Goal: Find specific page/section: Find specific page/section

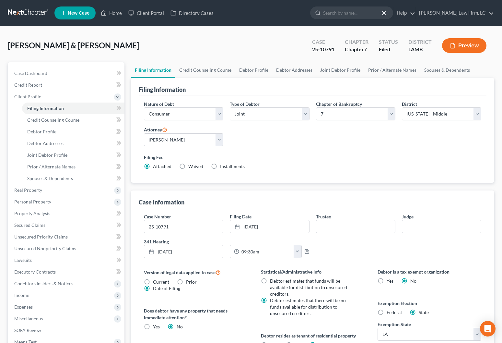
select select "1"
select select "0"
select select "35"
select select "0"
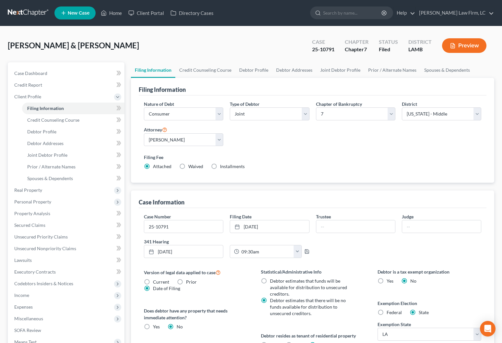
select select "19"
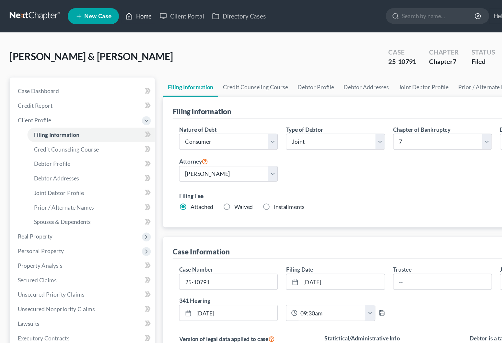
click at [110, 12] on link "Home" at bounding box center [112, 13] width 28 height 12
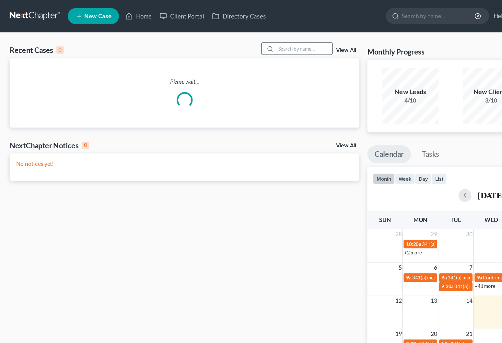
click at [225, 36] on input "search" at bounding box center [244, 38] width 45 height 9
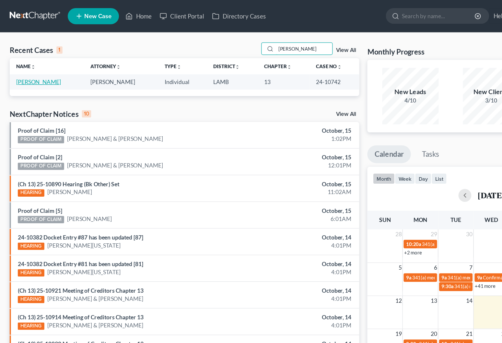
type input "[PERSON_NAME]"
click at [36, 65] on link "[PERSON_NAME]" at bounding box center [31, 66] width 36 height 6
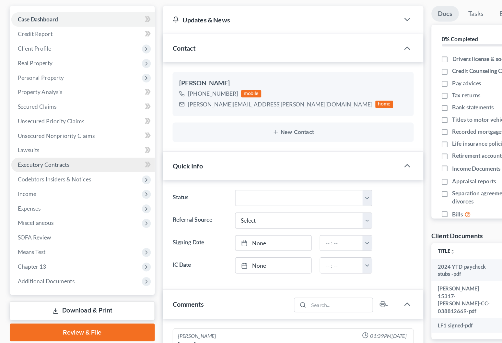
scroll to position [13, 0]
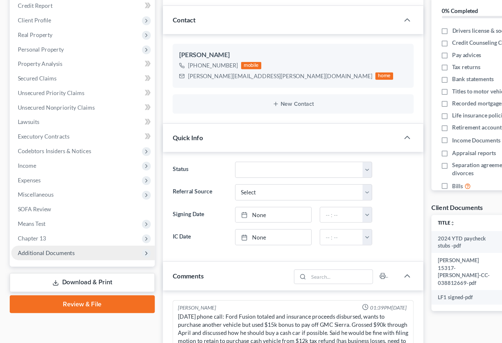
click at [64, 264] on span "Additional Documents" at bounding box center [66, 270] width 115 height 12
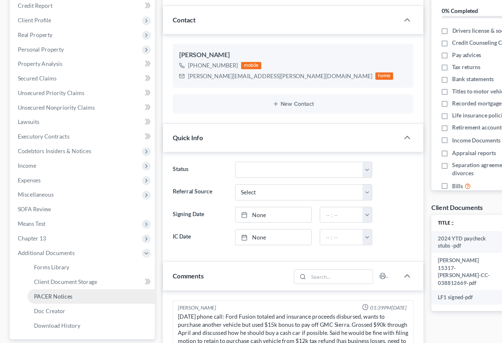
click at [64, 299] on link "PACER Notices" at bounding box center [73, 305] width 102 height 12
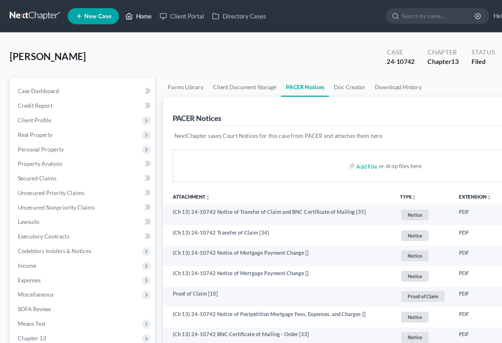
click at [118, 11] on link "Home" at bounding box center [112, 13] width 28 height 12
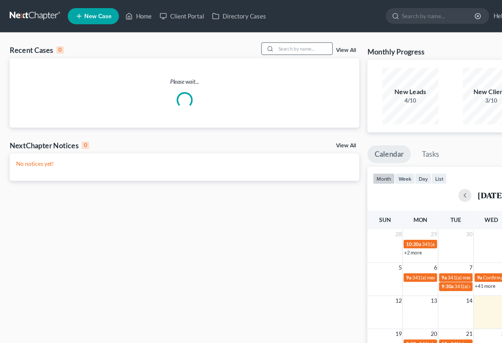
click at [230, 38] on input "search" at bounding box center [244, 38] width 45 height 9
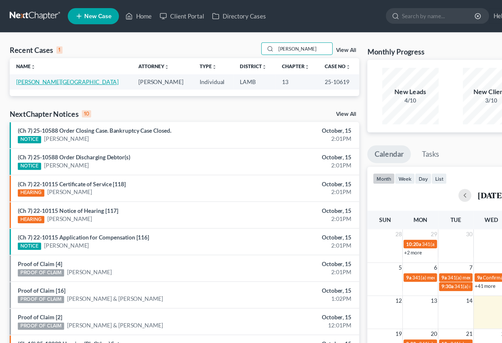
type input "[PERSON_NAME]"
click at [33, 68] on link "[PERSON_NAME][GEOGRAPHIC_DATA]" at bounding box center [54, 66] width 82 height 6
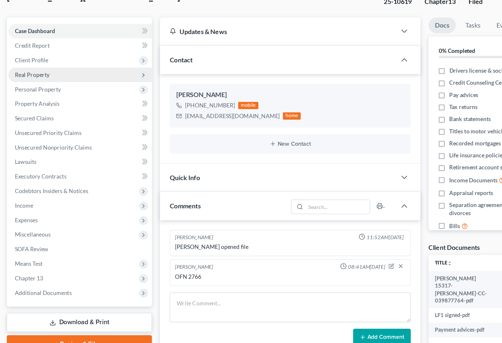
scroll to position [31, 0]
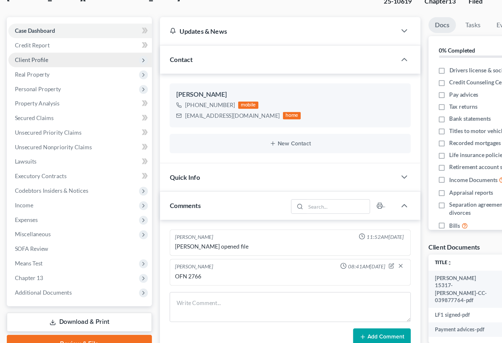
click at [33, 62] on span "Client Profile" at bounding box center [27, 65] width 27 height 6
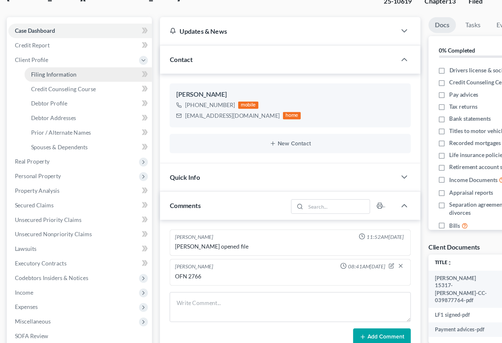
click at [33, 74] on span "Filing Information" at bounding box center [45, 77] width 37 height 6
select select "1"
select select "0"
select select "3"
select select "35"
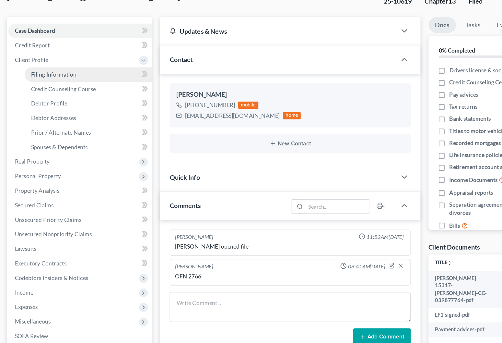
select select "0"
select select "19"
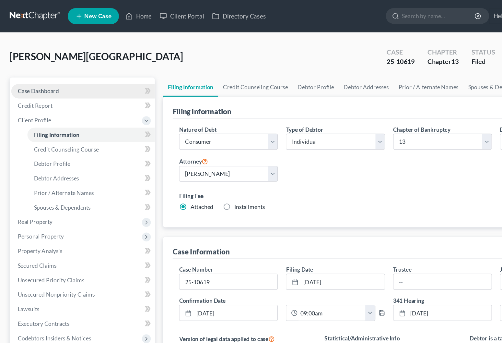
click at [91, 67] on link "Case Dashboard" at bounding box center [66, 73] width 115 height 12
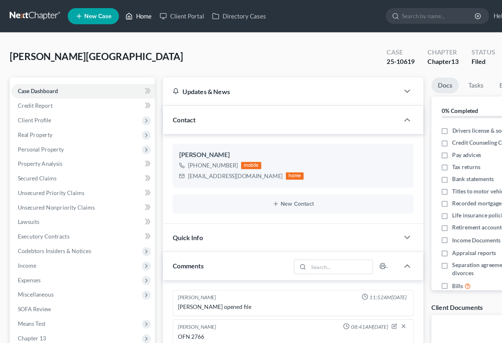
click at [113, 10] on link "Home" at bounding box center [112, 13] width 28 height 12
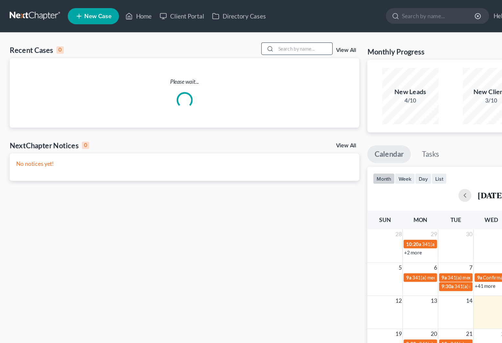
click at [219, 42] on div at bounding box center [216, 38] width 12 height 9
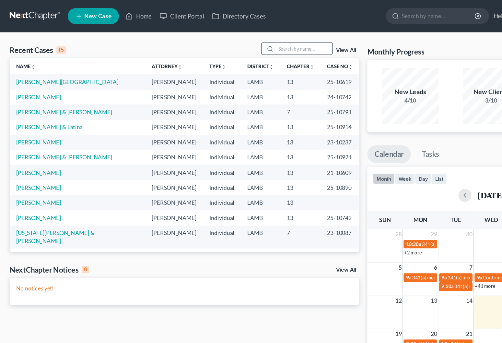
click at [227, 40] on input "search" at bounding box center [244, 38] width 45 height 9
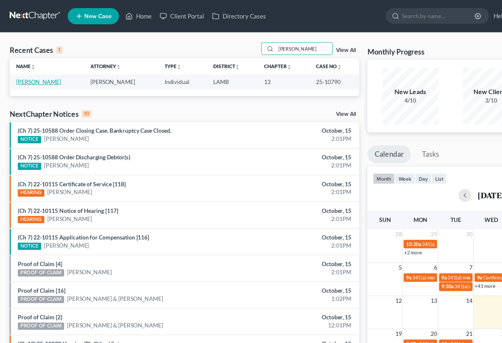
type input "[PERSON_NAME]"
click at [28, 66] on link "[PERSON_NAME]" at bounding box center [31, 66] width 36 height 6
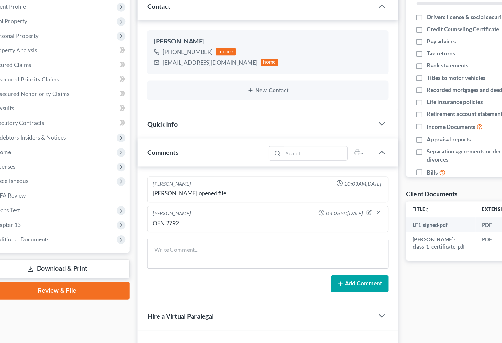
scroll to position [69, 0]
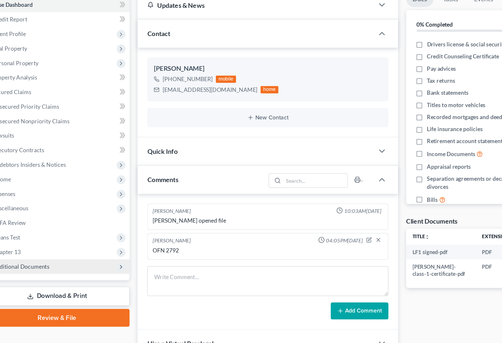
click at [25, 210] on span "Additional Documents" at bounding box center [66, 214] width 115 height 12
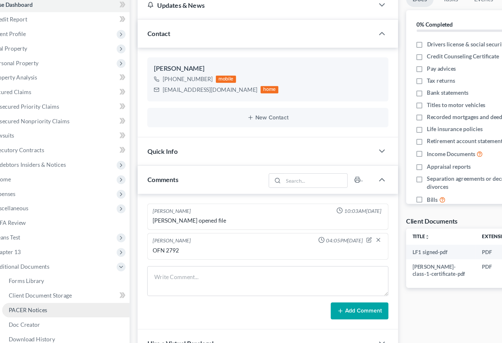
click at [39, 243] on link "PACER Notices" at bounding box center [73, 249] width 102 height 12
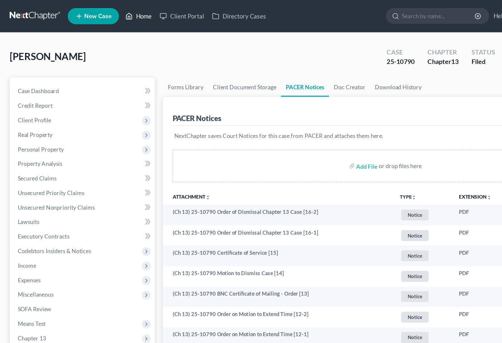
click at [111, 12] on link "Home" at bounding box center [112, 13] width 28 height 12
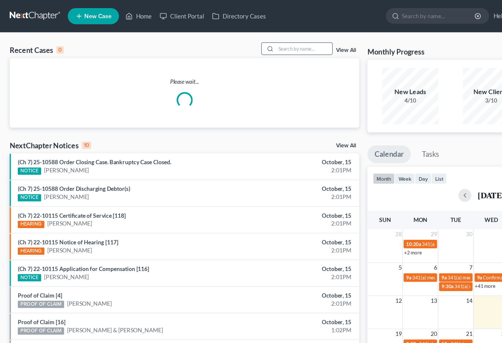
click at [214, 40] on div at bounding box center [216, 38] width 12 height 9
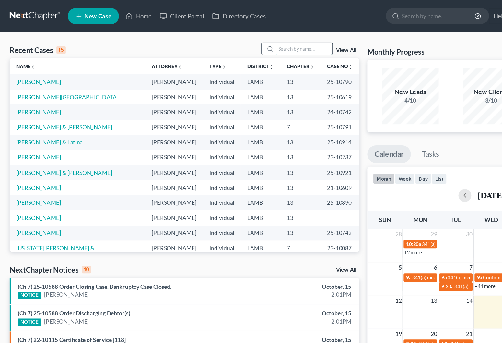
click at [230, 38] on input "search" at bounding box center [244, 38] width 45 height 9
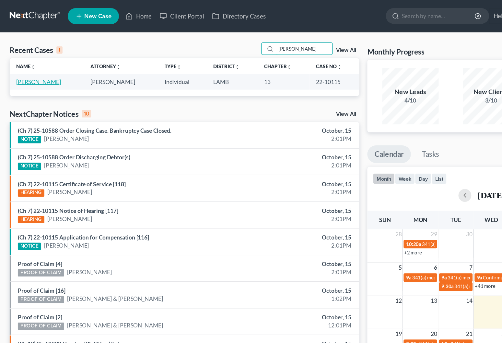
type input "[PERSON_NAME]"
click at [36, 66] on link "[PERSON_NAME]" at bounding box center [31, 66] width 36 height 6
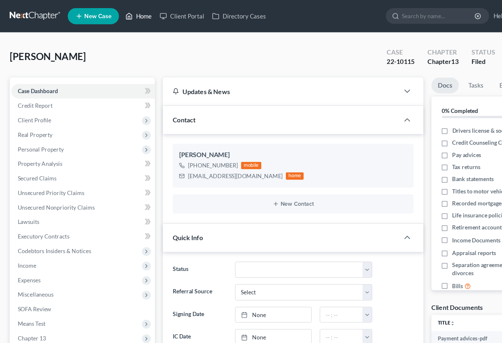
click at [111, 11] on link "Home" at bounding box center [112, 13] width 28 height 12
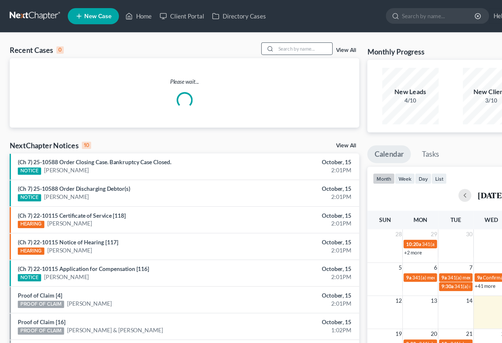
click at [225, 38] on input "search" at bounding box center [244, 38] width 45 height 9
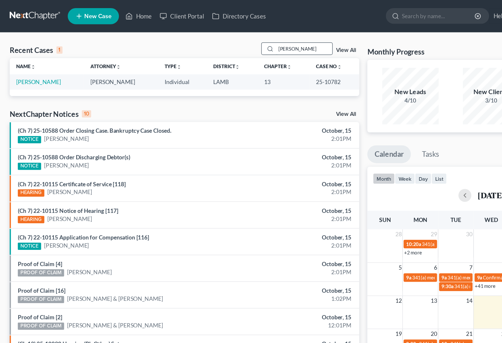
type input "[PERSON_NAME]"
drag, startPoint x: 225, startPoint y: 38, endPoint x: 40, endPoint y: 64, distance: 186.6
click at [40, 64] on link "[PERSON_NAME]" at bounding box center [31, 66] width 36 height 6
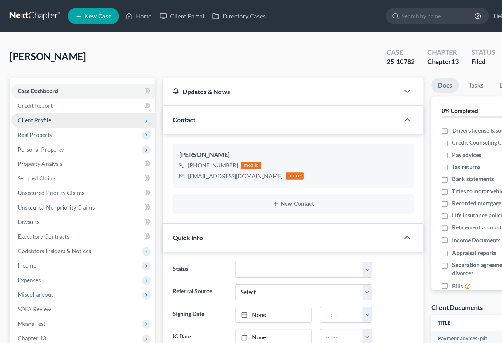
click at [44, 94] on span "Client Profile" at bounding box center [66, 97] width 115 height 12
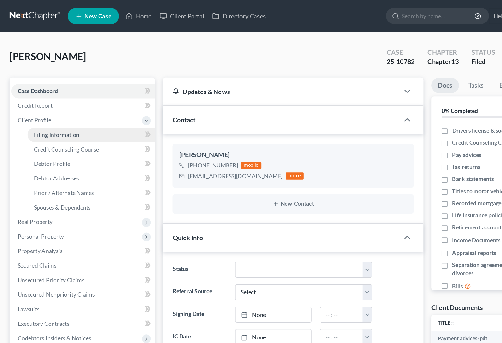
click at [45, 103] on link "Filing Information" at bounding box center [73, 108] width 102 height 12
select select "1"
select select "0"
select select "3"
select select "35"
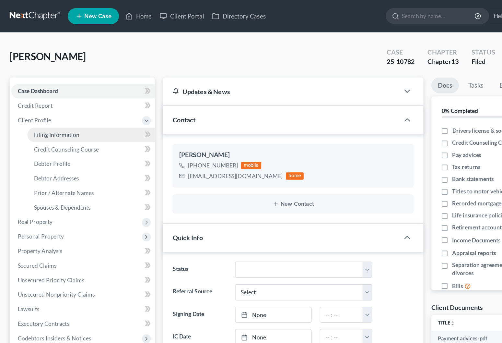
select select "0"
select select "19"
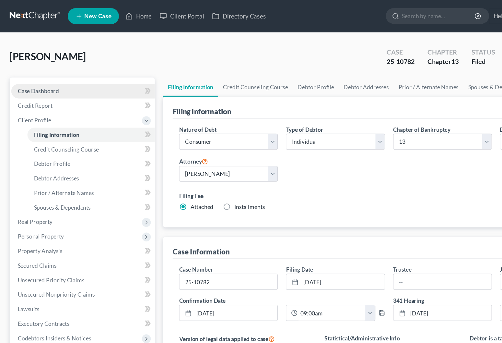
click at [35, 70] on span "Case Dashboard" at bounding box center [30, 73] width 33 height 6
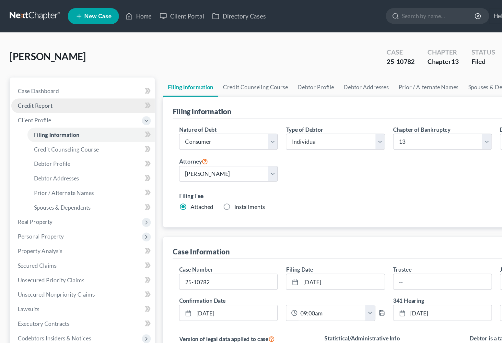
select select "2"
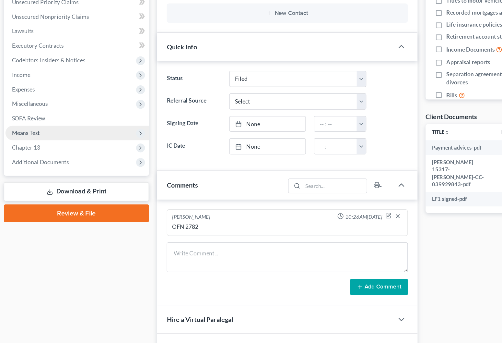
scroll to position [136, 0]
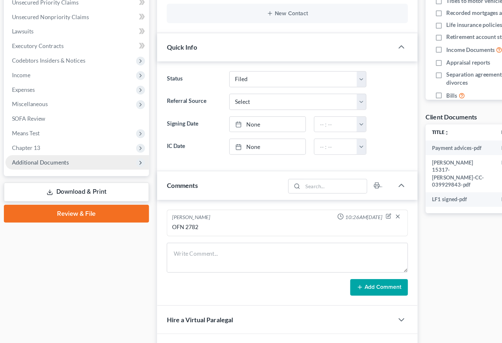
click at [61, 142] on span "Additional Documents" at bounding box center [66, 148] width 115 height 12
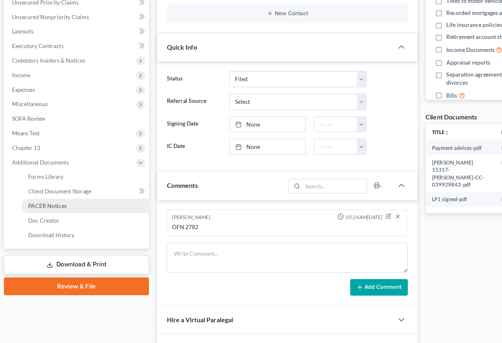
click at [62, 177] on link "PACER Notices" at bounding box center [73, 183] width 102 height 12
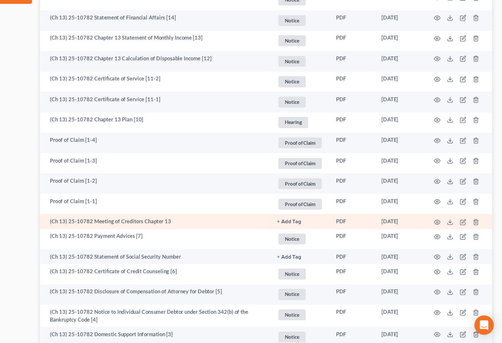
scroll to position [321, 0]
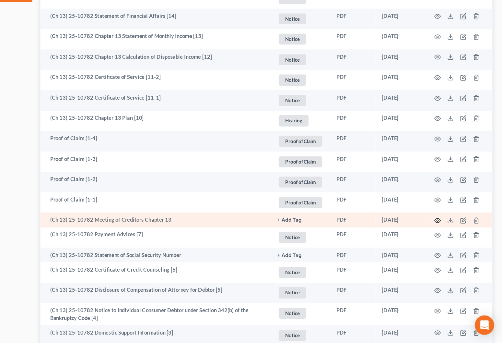
click at [448, 242] on icon "button" at bounding box center [450, 244] width 5 height 5
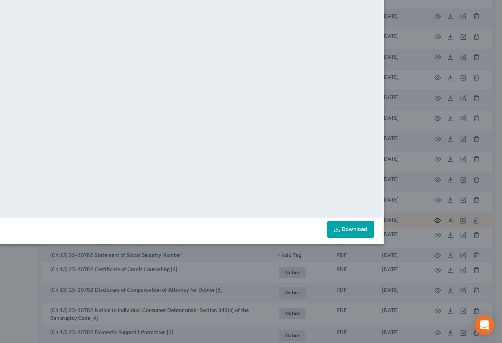
scroll to position [320, 0]
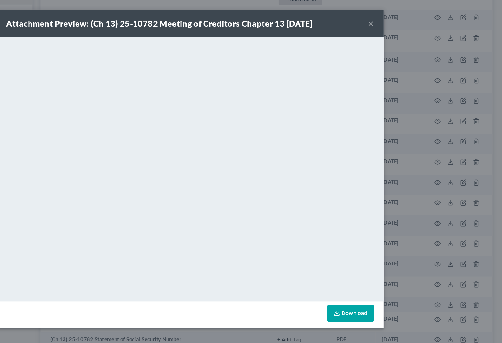
click at [394, 16] on button "×" at bounding box center [396, 19] width 5 height 8
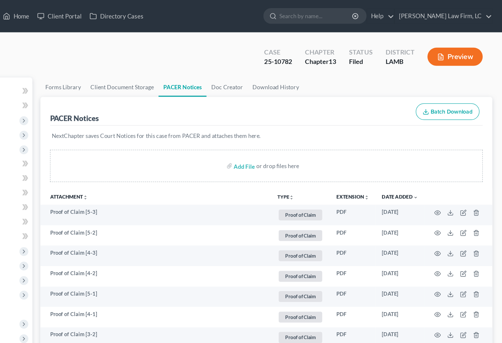
scroll to position [0, 0]
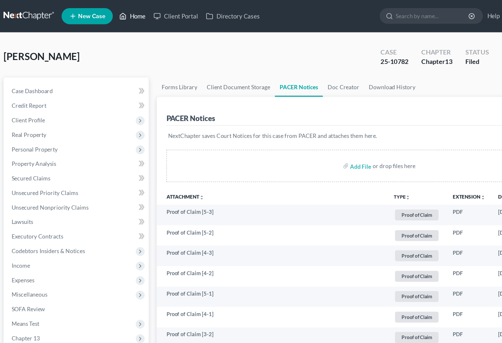
click at [106, 14] on link "Home" at bounding box center [112, 13] width 28 height 12
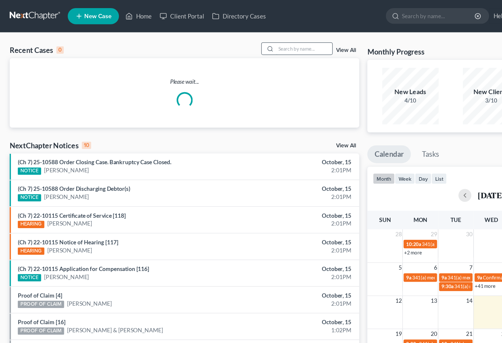
click at [235, 41] on input "search" at bounding box center [244, 38] width 45 height 9
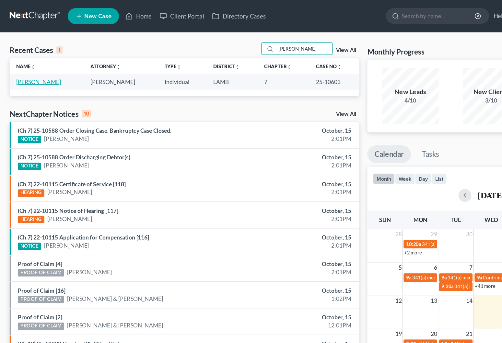
type input "[PERSON_NAME]"
click at [48, 67] on link "[PERSON_NAME]" at bounding box center [31, 66] width 36 height 6
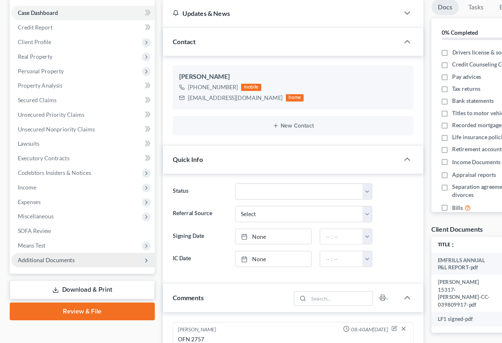
click at [47, 266] on span "Additional Documents" at bounding box center [66, 272] width 115 height 12
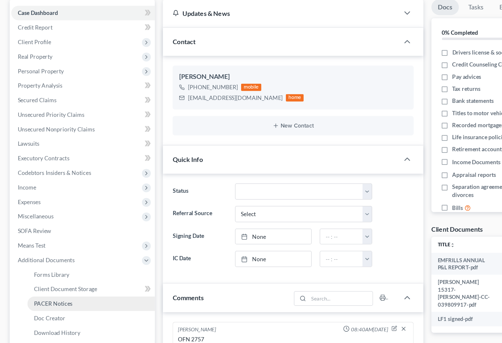
click at [52, 304] on span "PACER Notices" at bounding box center [42, 307] width 31 height 6
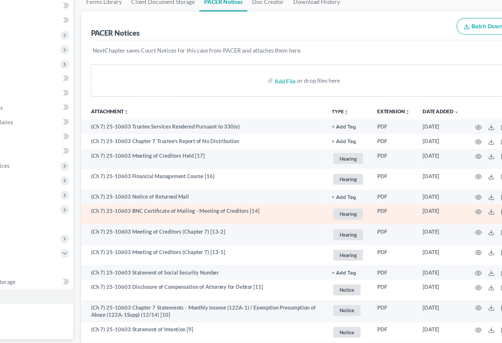
scroll to position [2, 0]
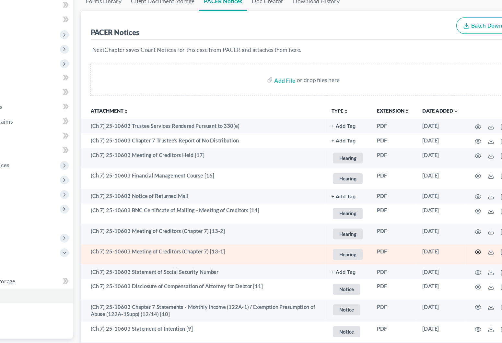
click at [448, 267] on icon "button" at bounding box center [450, 269] width 5 height 5
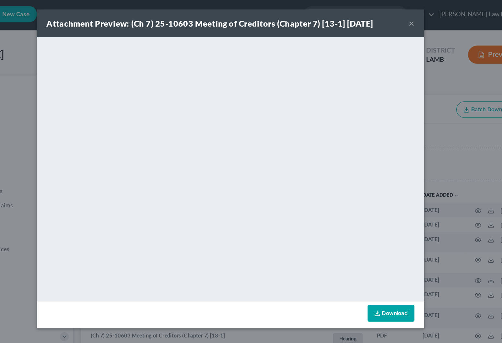
click at [394, 20] on button "×" at bounding box center [396, 19] width 5 height 8
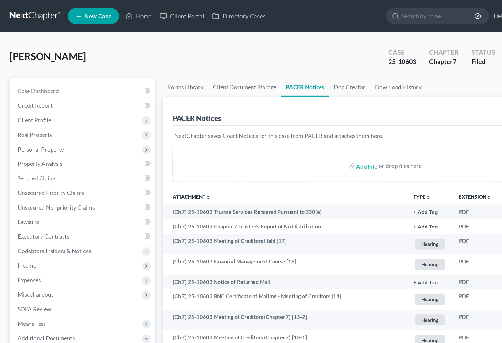
scroll to position [0, 0]
click at [41, 75] on span "Case Dashboard" at bounding box center [30, 73] width 33 height 6
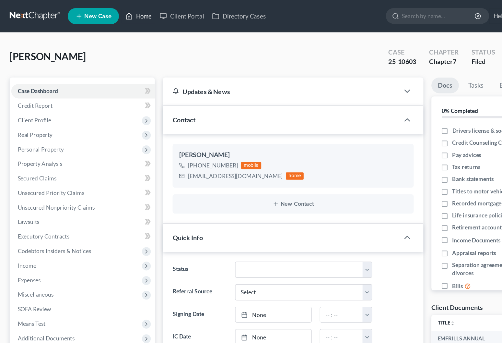
click at [118, 11] on link "Home" at bounding box center [112, 13] width 28 height 12
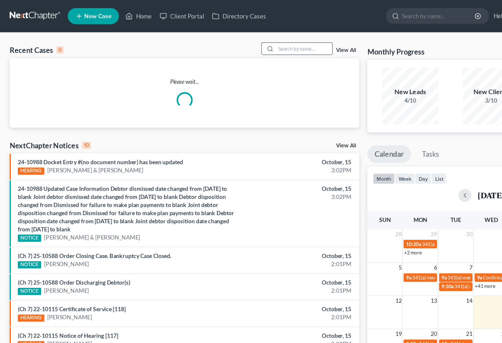
click at [227, 40] on input "search" at bounding box center [244, 38] width 45 height 9
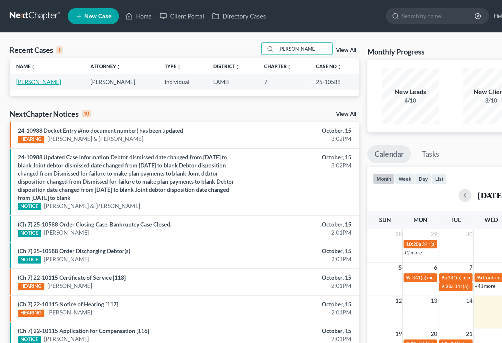
type input "[PERSON_NAME]"
click at [39, 66] on link "[PERSON_NAME]" at bounding box center [31, 66] width 36 height 6
select select "2"
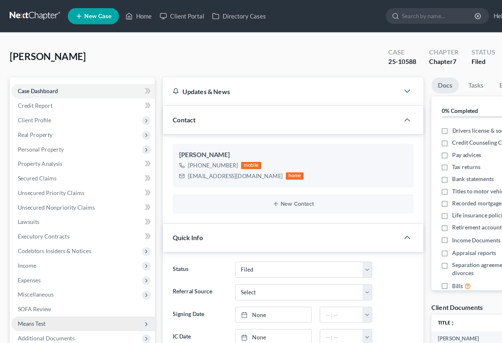
scroll to position [8, 0]
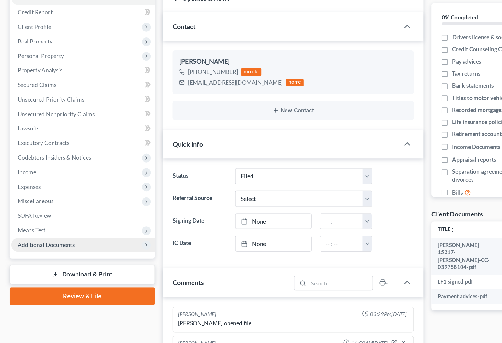
click at [62, 258] on span "Additional Documents" at bounding box center [66, 264] width 115 height 12
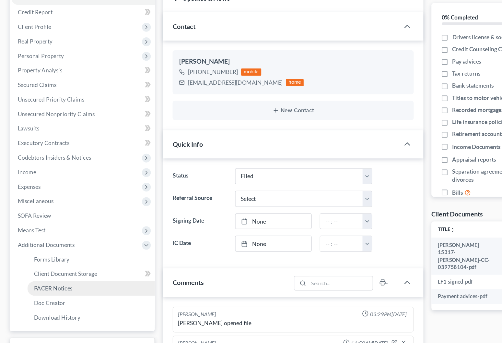
click at [59, 293] on link "PACER Notices" at bounding box center [73, 299] width 102 height 12
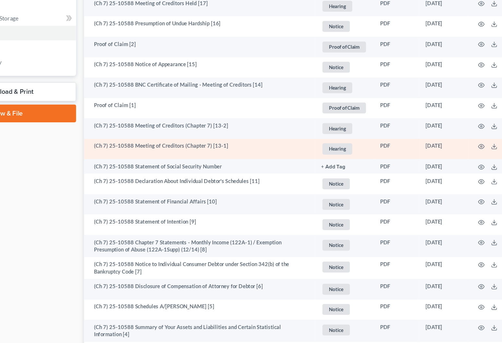
scroll to position [268, 0]
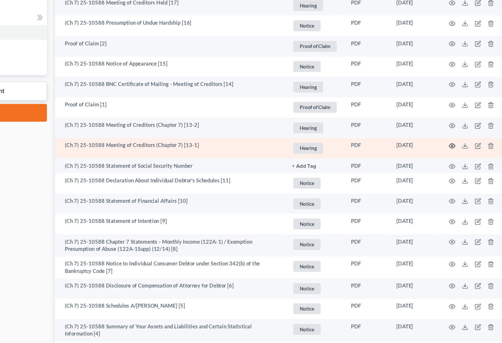
click at [449, 129] on circle "button" at bounding box center [449, 129] width 1 height 1
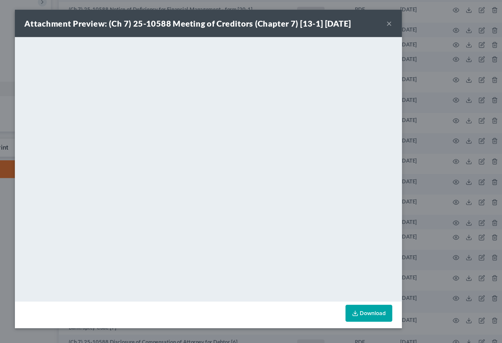
scroll to position [235, 0]
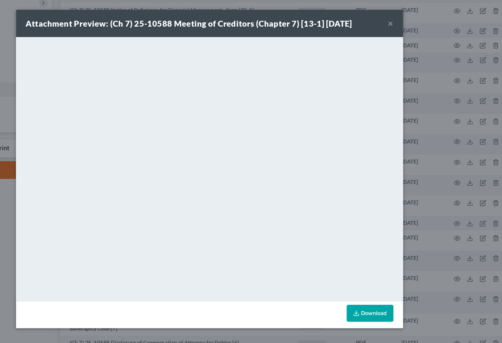
click at [394, 19] on button "×" at bounding box center [396, 19] width 5 height 8
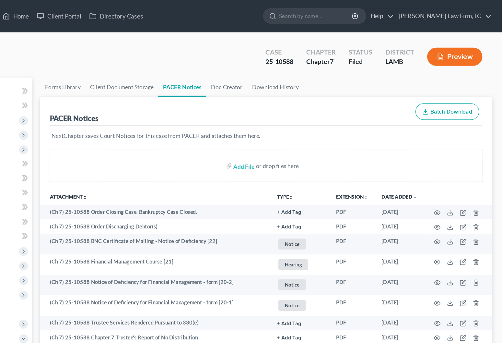
scroll to position [0, 0]
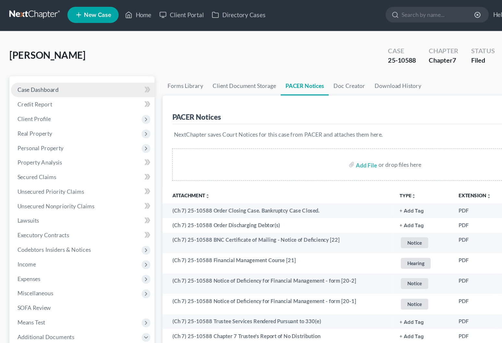
click at [50, 68] on link "Case Dashboard" at bounding box center [66, 73] width 115 height 12
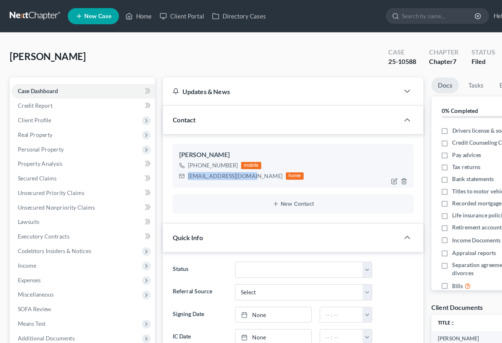
drag, startPoint x: 200, startPoint y: 139, endPoint x: 147, endPoint y: 138, distance: 53.2
click at [147, 138] on div "[EMAIL_ADDRESS][DOMAIN_NAME] home" at bounding box center [194, 141] width 100 height 8
copy div "[EMAIL_ADDRESS][DOMAIN_NAME]"
click at [122, 15] on link "Home" at bounding box center [112, 13] width 28 height 12
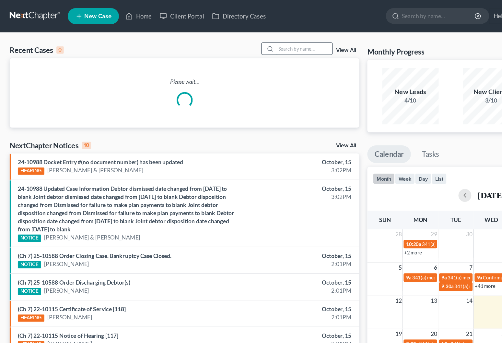
click at [223, 36] on input "search" at bounding box center [244, 38] width 45 height 9
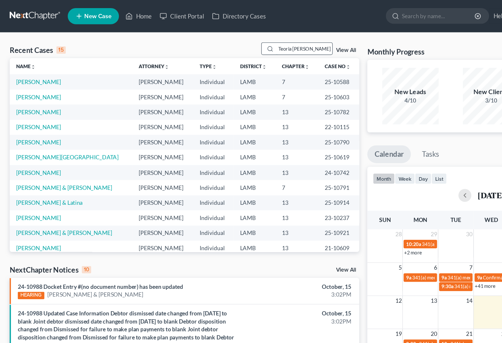
type input "Teoria [PERSON_NAME]"
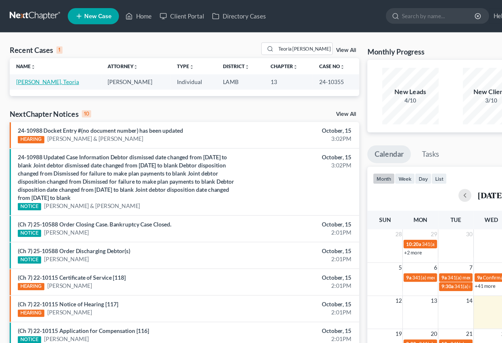
click at [40, 66] on link "[PERSON_NAME], Teoria" at bounding box center [38, 66] width 51 height 6
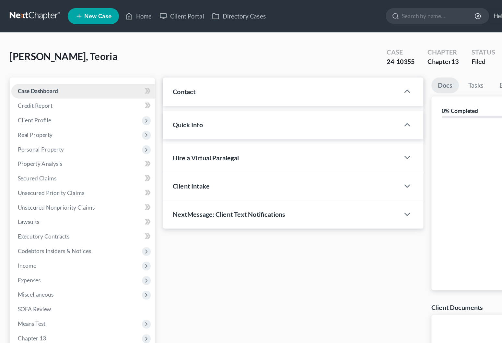
click at [37, 67] on link "Case Dashboard" at bounding box center [66, 73] width 115 height 12
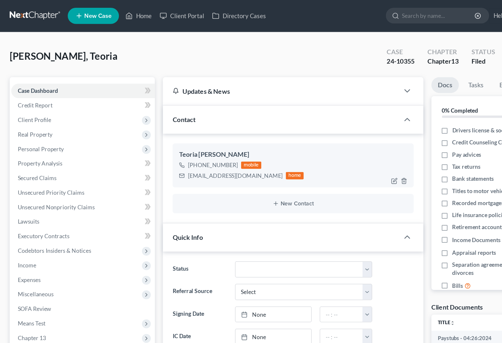
drag, startPoint x: 200, startPoint y: 140, endPoint x: 151, endPoint y: 139, distance: 49.6
click at [151, 139] on div "[EMAIL_ADDRESS][DOMAIN_NAME]" at bounding box center [189, 141] width 76 height 6
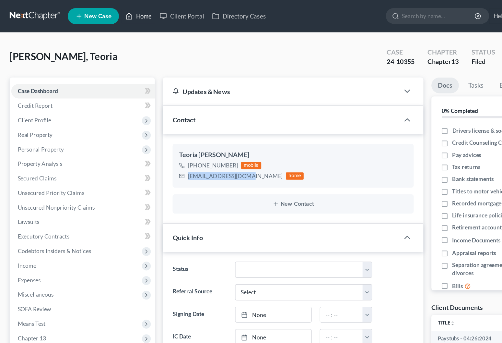
click at [115, 17] on link "Home" at bounding box center [112, 13] width 28 height 12
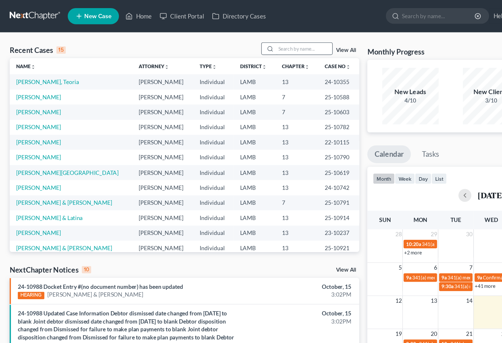
click at [251, 39] on input "search" at bounding box center [244, 38] width 45 height 9
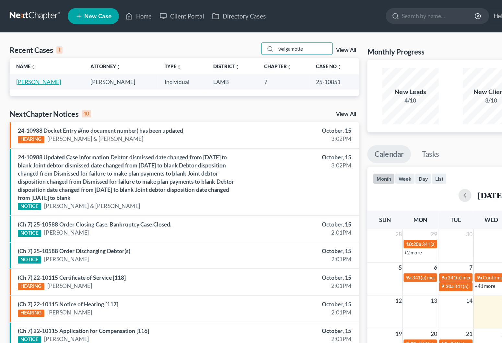
type input "walgamotte"
click at [43, 64] on link "[PERSON_NAME]" at bounding box center [31, 66] width 36 height 6
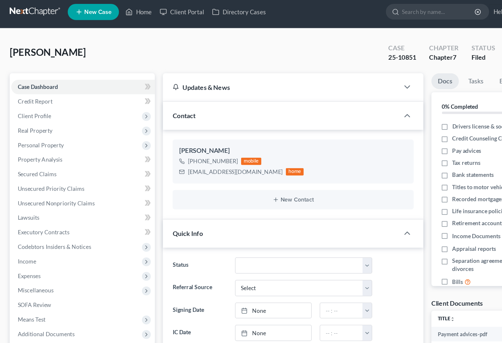
scroll to position [87, 0]
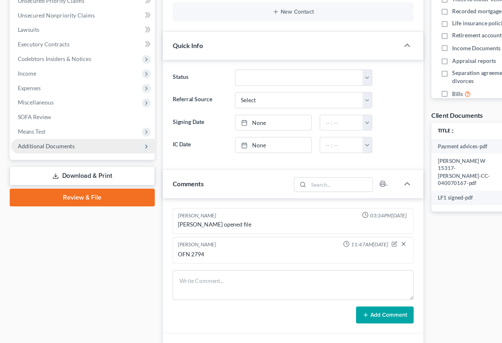
click at [50, 179] on span "Additional Documents" at bounding box center [66, 185] width 115 height 12
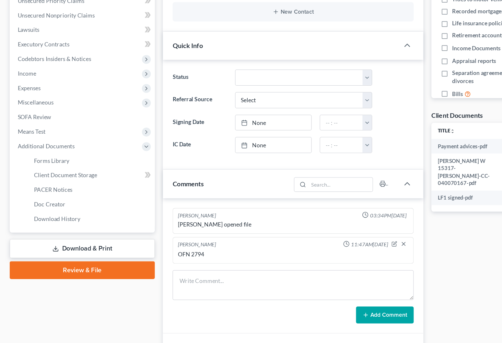
scroll to position [0, 0]
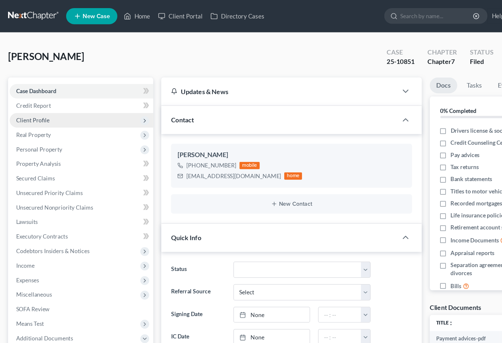
click at [45, 97] on span "Client Profile" at bounding box center [66, 97] width 115 height 12
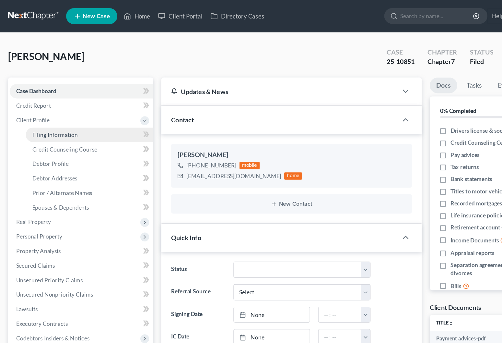
click at [36, 108] on span "Filing Information" at bounding box center [45, 108] width 37 height 6
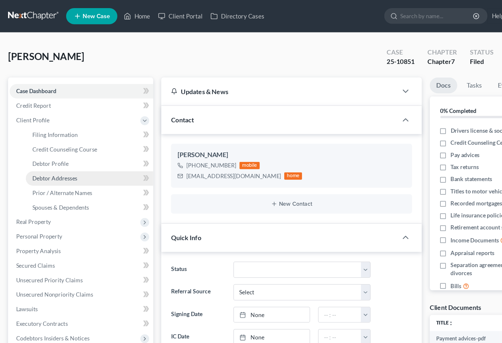
select select "1"
select select "0"
select select "35"
select select "0"
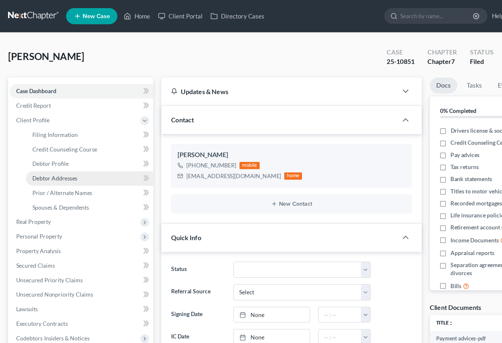
select select "19"
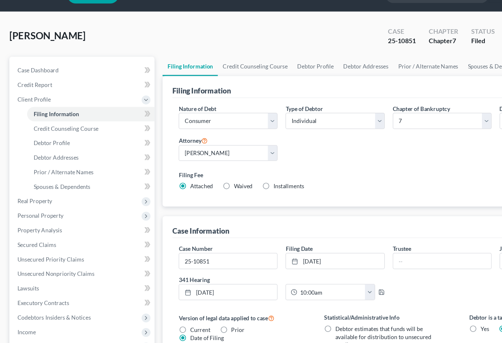
scroll to position [-1, 0]
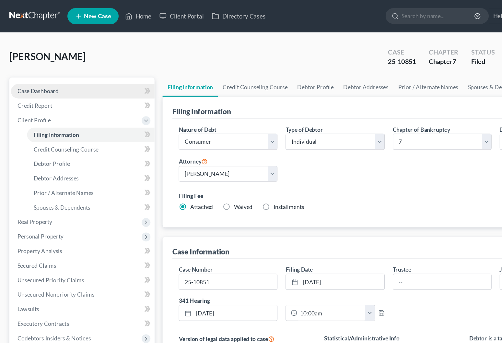
click at [88, 73] on link "Case Dashboard" at bounding box center [66, 73] width 115 height 12
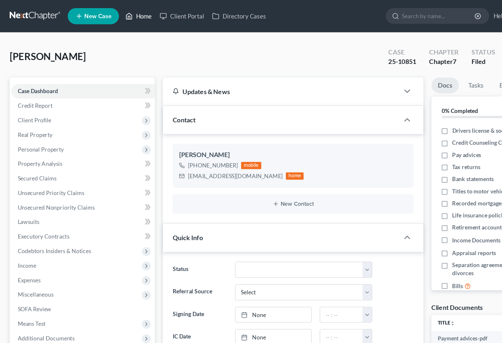
click at [108, 15] on link "Home" at bounding box center [112, 13] width 28 height 12
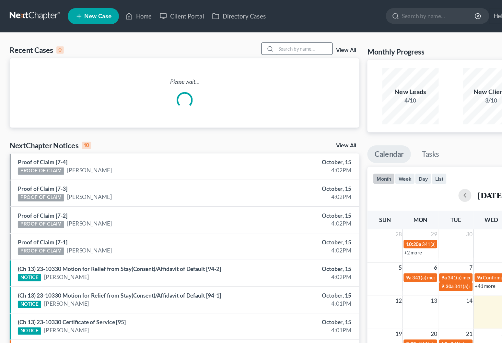
click at [239, 36] on input "search" at bounding box center [244, 38] width 45 height 9
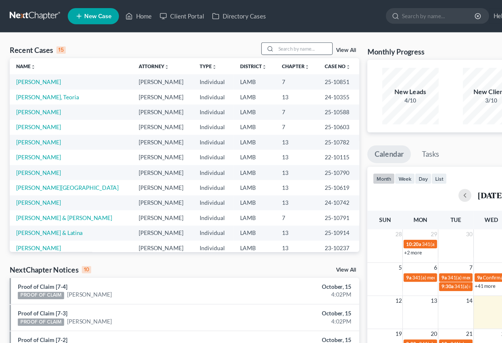
scroll to position [1, 0]
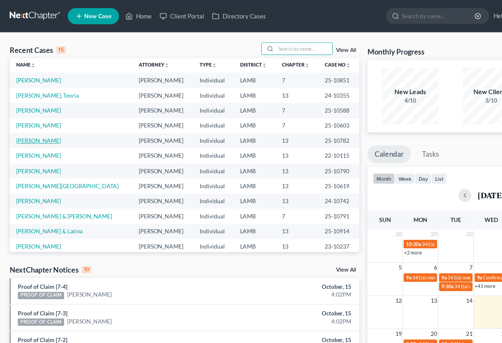
click at [33, 111] on link "[PERSON_NAME]" at bounding box center [31, 113] width 36 height 6
click at [32, 112] on link "[PERSON_NAME]" at bounding box center [31, 113] width 36 height 6
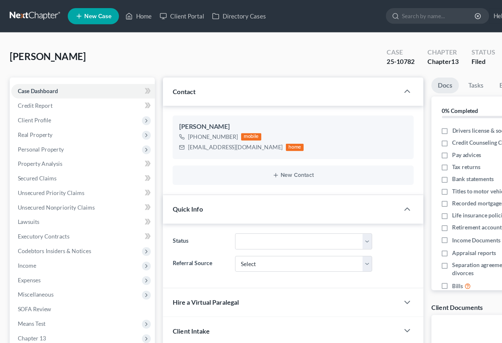
click at [55, 280] on span "Additional Documents" at bounding box center [37, 283] width 46 height 6
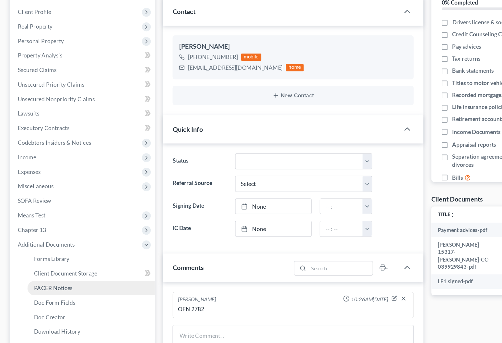
click at [64, 293] on link "PACER Notices" at bounding box center [73, 299] width 102 height 12
click at [47, 296] on span "PACER Notices" at bounding box center [42, 299] width 31 height 6
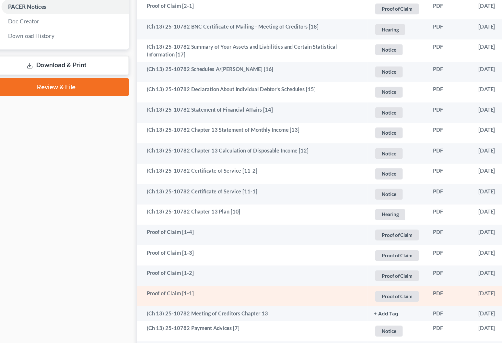
scroll to position [379, 0]
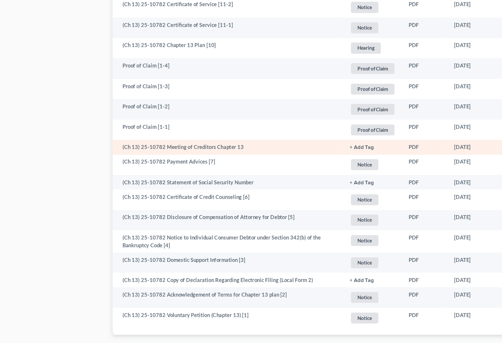
click at [448, 183] on icon "button" at bounding box center [450, 185] width 5 height 5
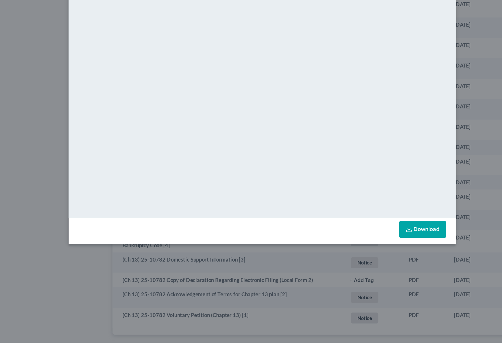
scroll to position [379, 0]
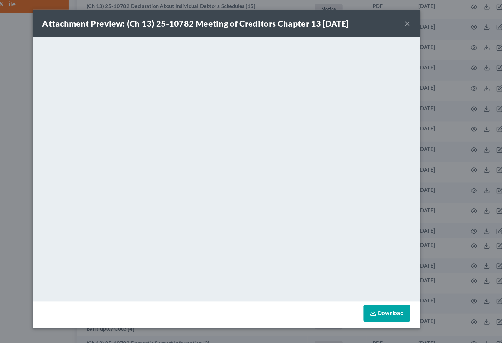
click at [394, 20] on button "×" at bounding box center [396, 19] width 5 height 8
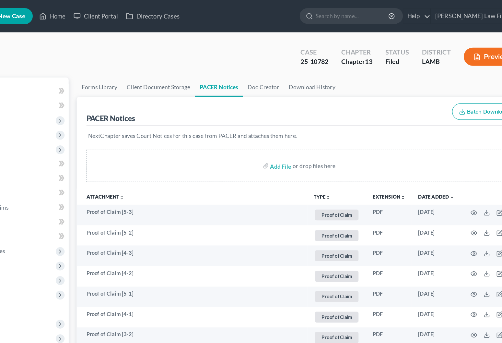
scroll to position [0, 0]
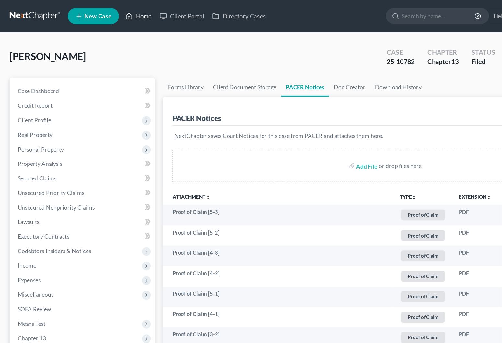
click at [113, 9] on link "Home" at bounding box center [112, 13] width 28 height 12
